Goal: Task Accomplishment & Management: Manage account settings

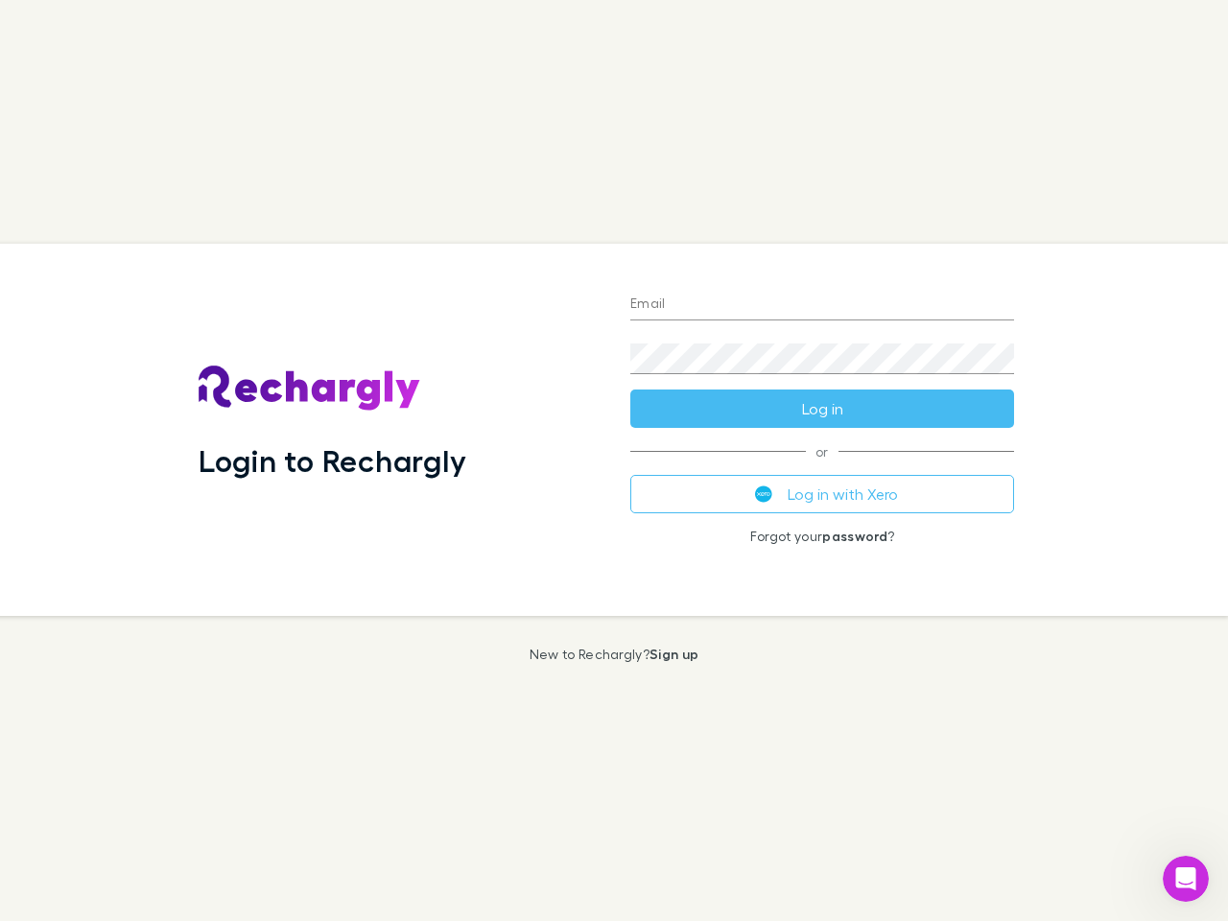
click at [614, 460] on div "Login to Rechargly" at bounding box center [399, 430] width 432 height 372
click at [822, 305] on input "Email" at bounding box center [822, 305] width 384 height 31
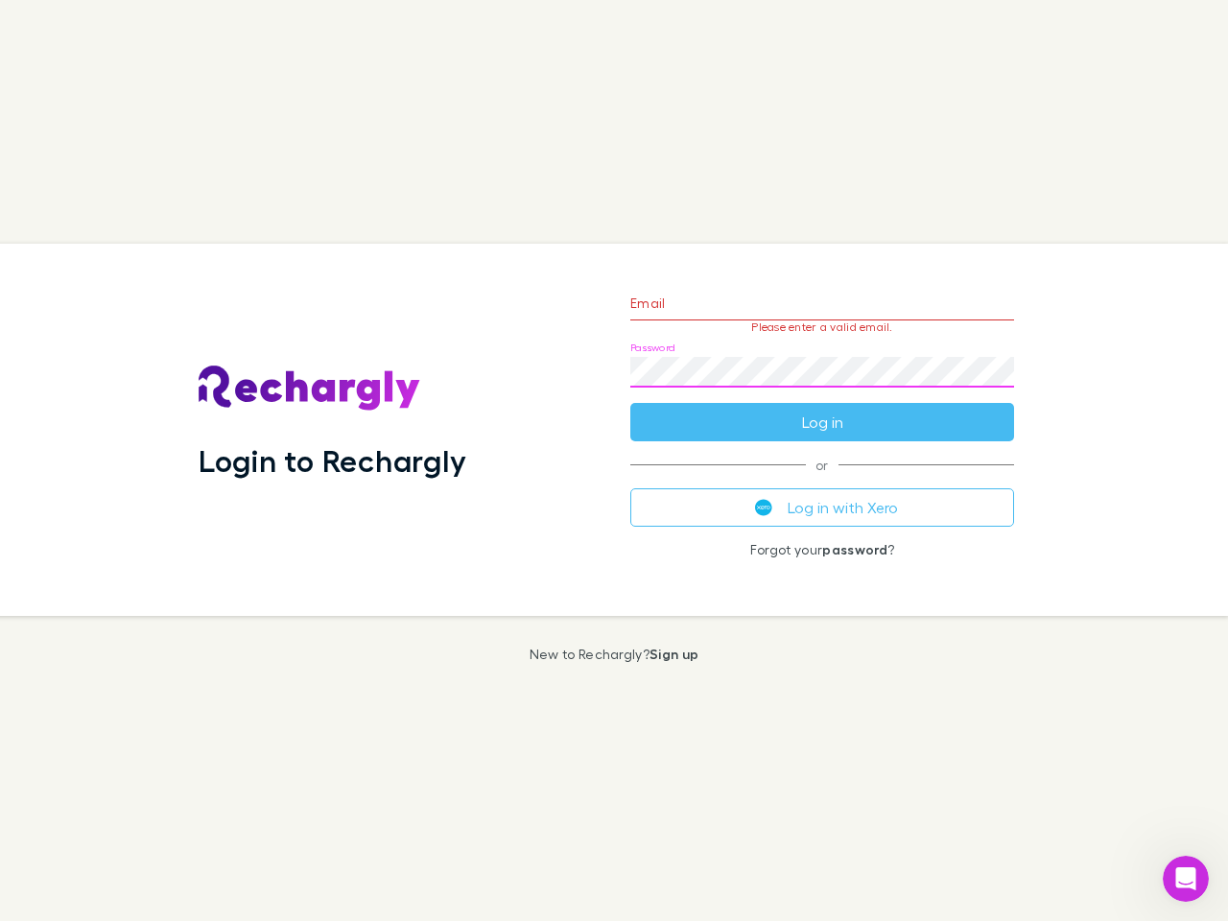
click at [822, 409] on form "Email Please enter a valid email. Password Log in" at bounding box center [822, 357] width 384 height 167
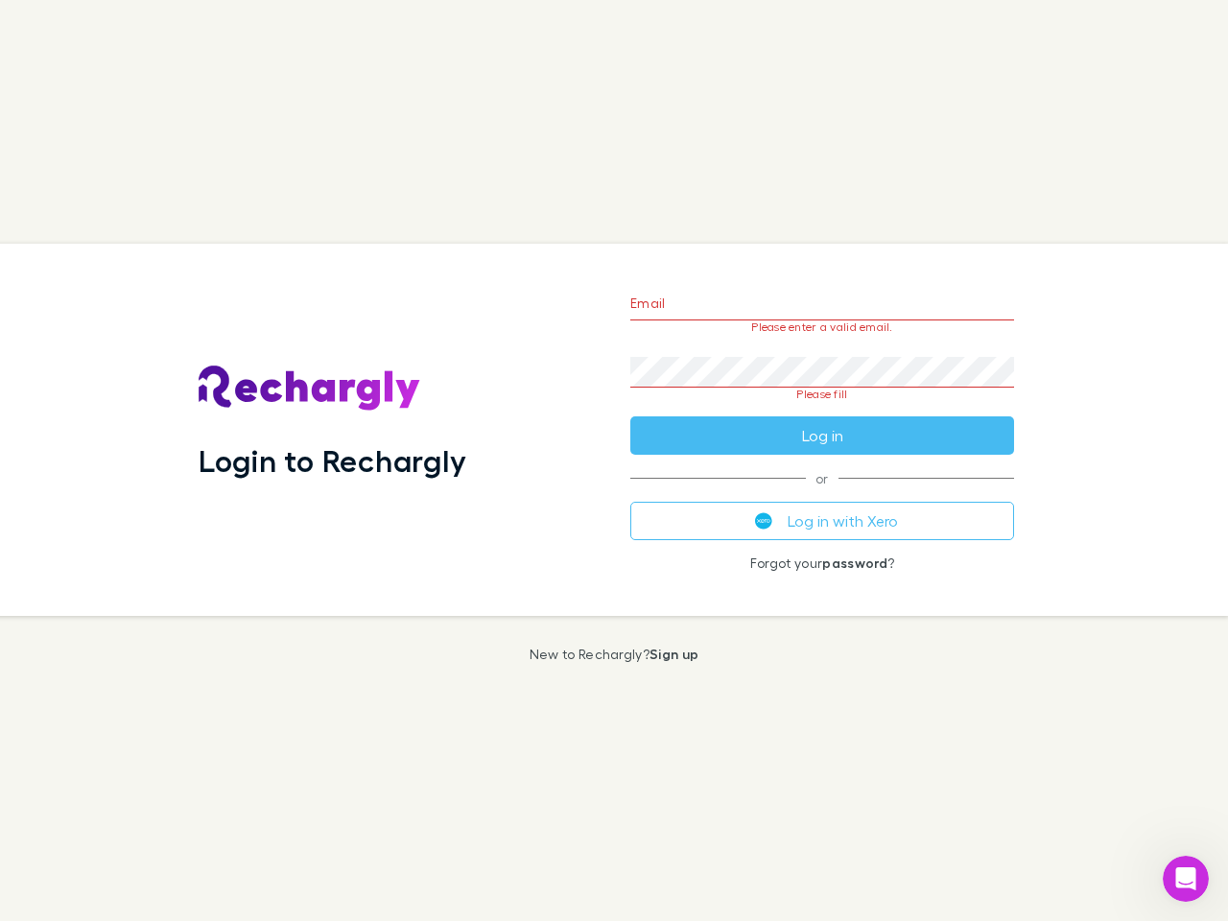
click at [822, 494] on div "Email Please enter a valid email. Password Please fill Log in or Log in with Xe…" at bounding box center [822, 430] width 414 height 372
click at [1185, 878] on icon "Open Intercom Messenger" at bounding box center [1186, 879] width 32 height 32
